Goal: Find specific page/section: Find specific page/section

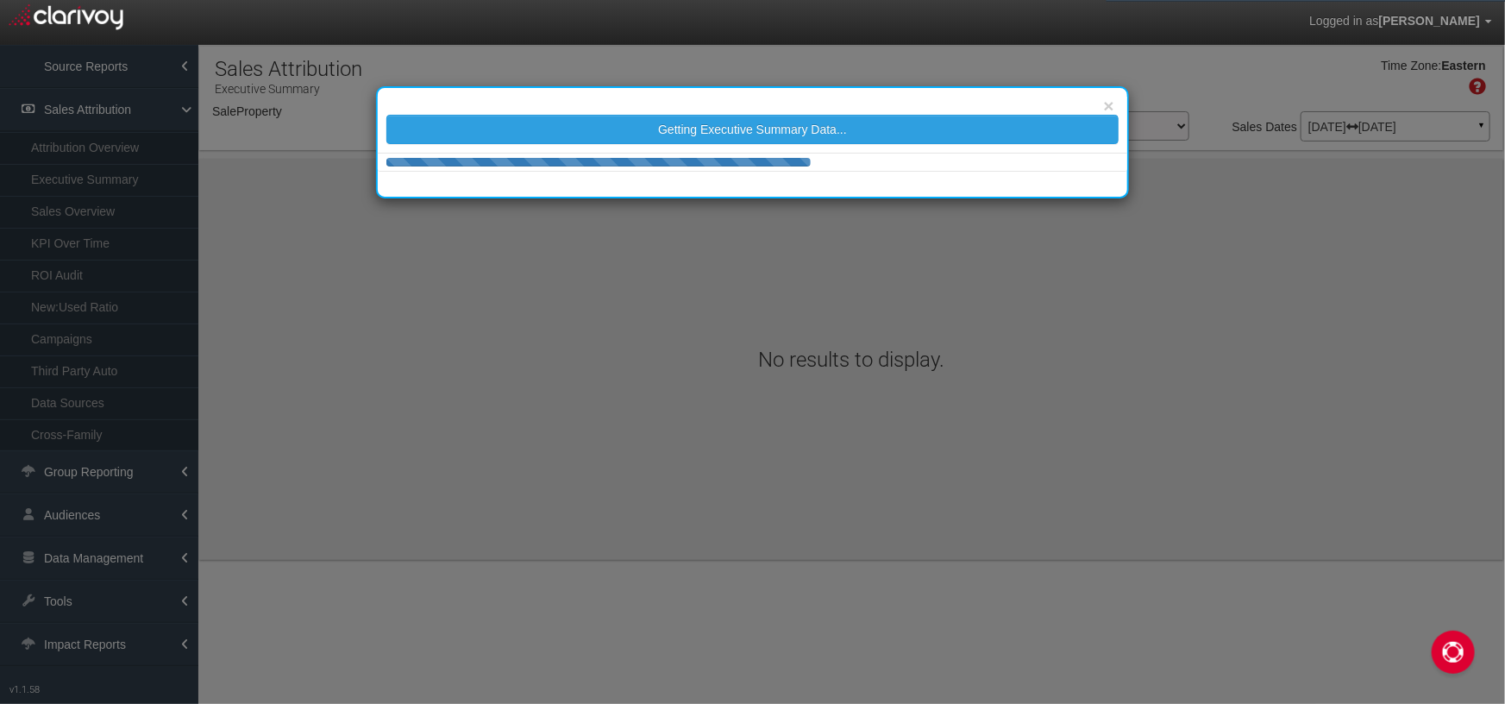
select select "object:2915"
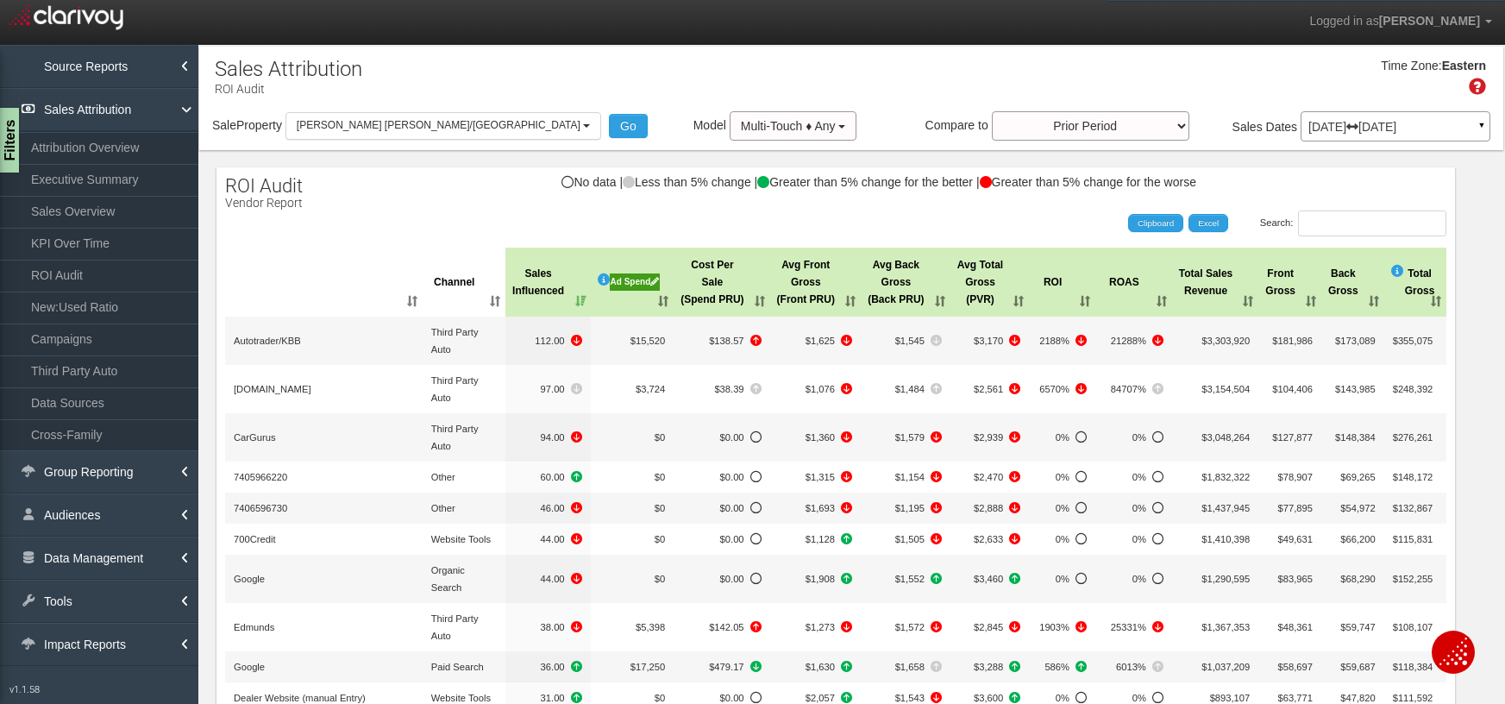
select select "object:2903"
click at [1458, 649] on img "Open Chat" at bounding box center [1454, 652] width 28 height 28
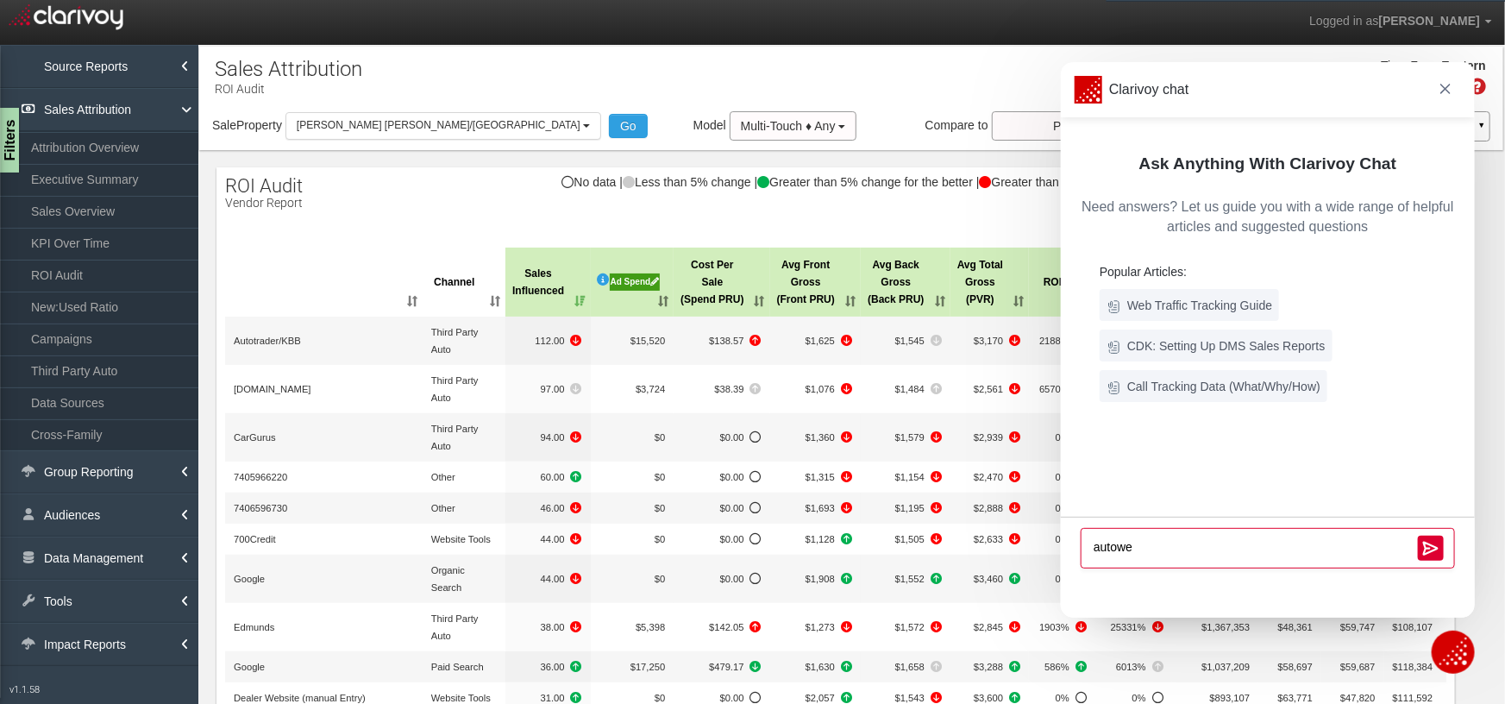
type textarea "autoweb"
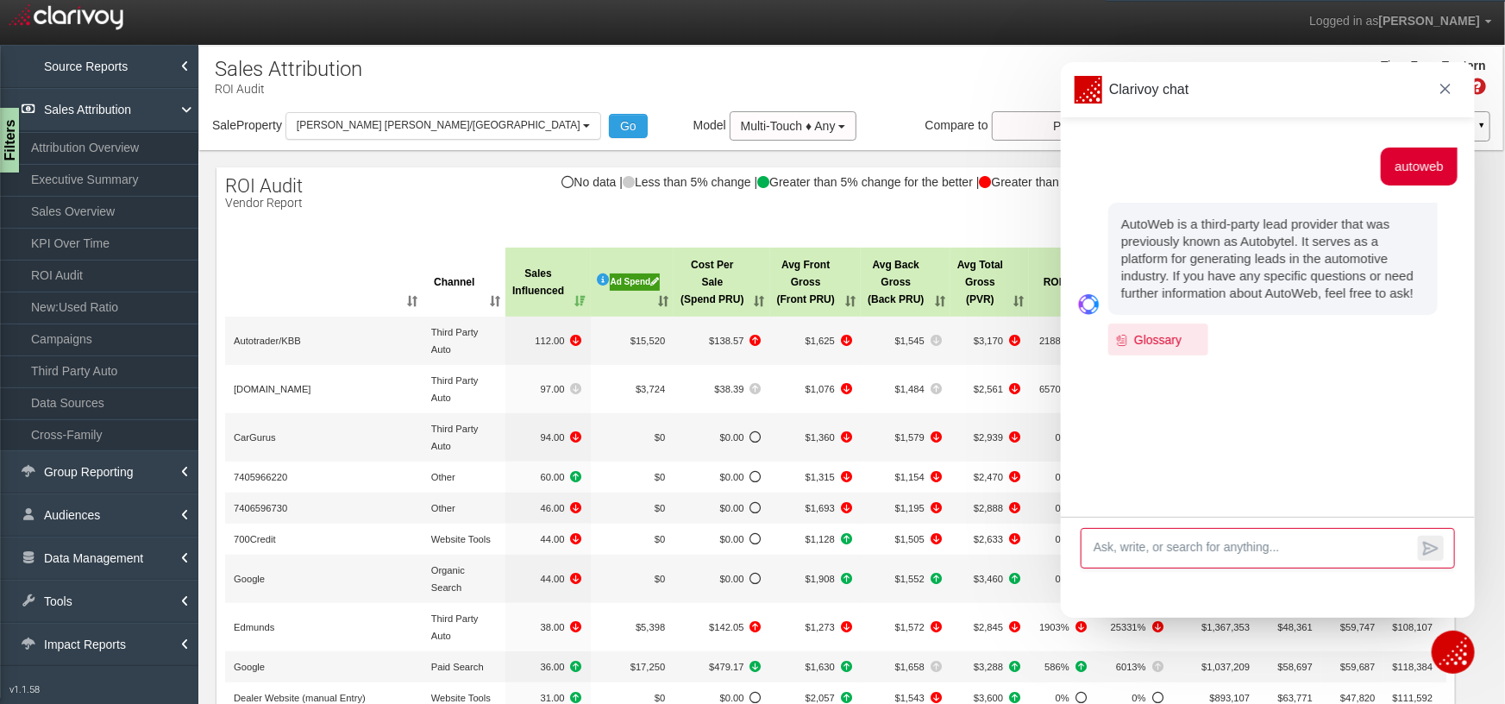
click at [1171, 337] on h6 "Glossary" at bounding box center [1157, 339] width 47 height 17
